Goal: Information Seeking & Learning: Learn about a topic

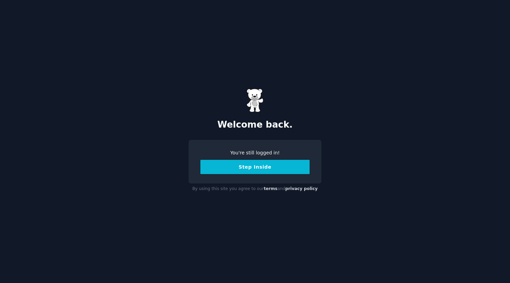
click at [250, 166] on button "Step Inside" at bounding box center [254, 167] width 109 height 14
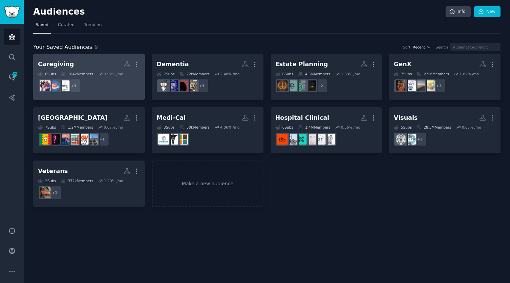
click at [94, 59] on h2 "Caregiving More" at bounding box center [89, 64] width 102 height 12
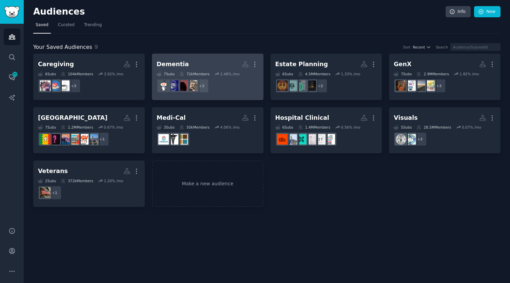
click at [173, 70] on div "Dementia More 7 Sub s 72k Members 2.48 % /mo + 3" at bounding box center [208, 76] width 102 height 37
